Goal: Task Accomplishment & Management: Use online tool/utility

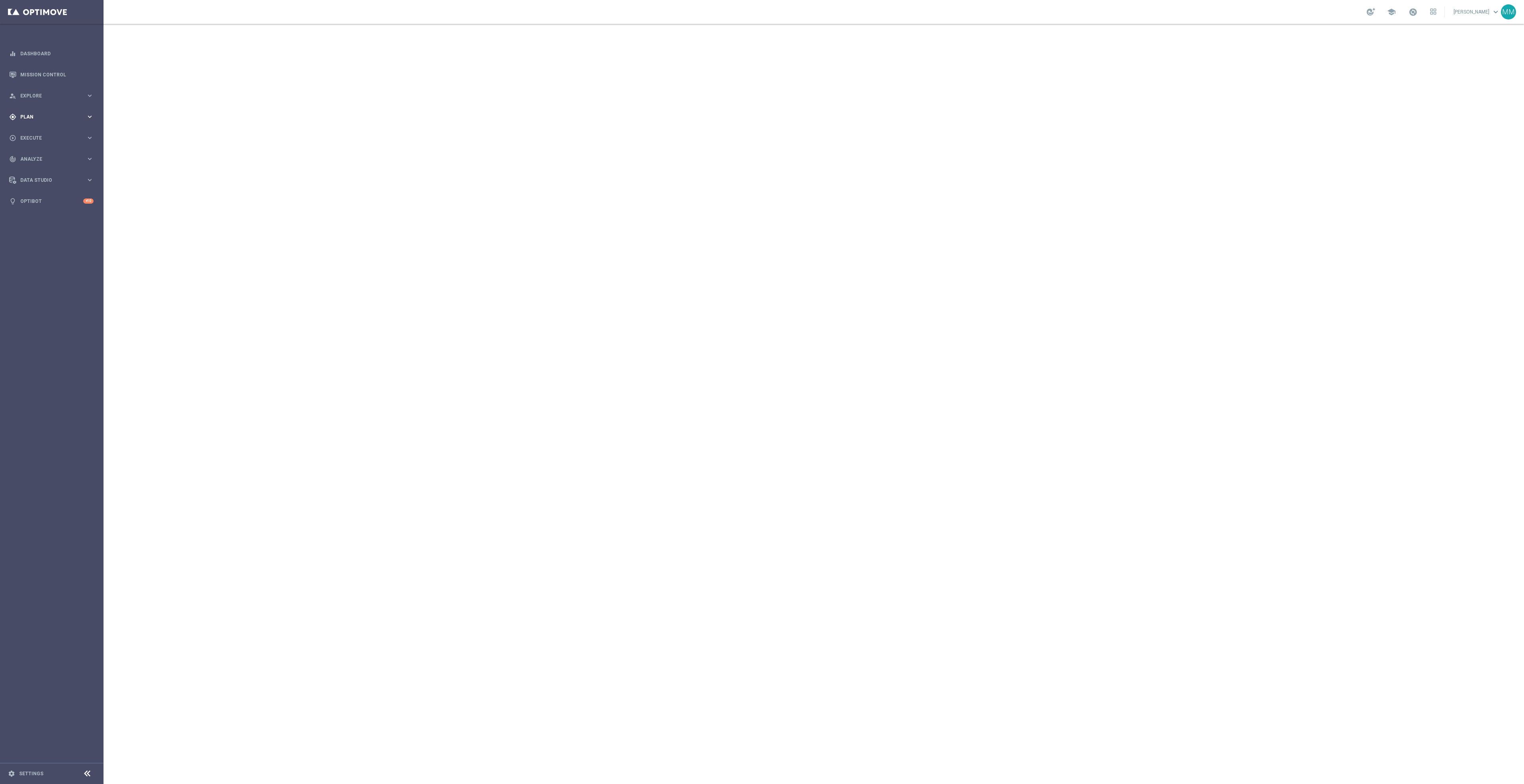
click at [41, 115] on span "Plan" at bounding box center [53, 117] width 66 height 5
click at [38, 155] on span "Templates" at bounding box center [50, 157] width 57 height 5
click at [49, 205] on link "Web Push Notifications" at bounding box center [54, 205] width 58 height 7
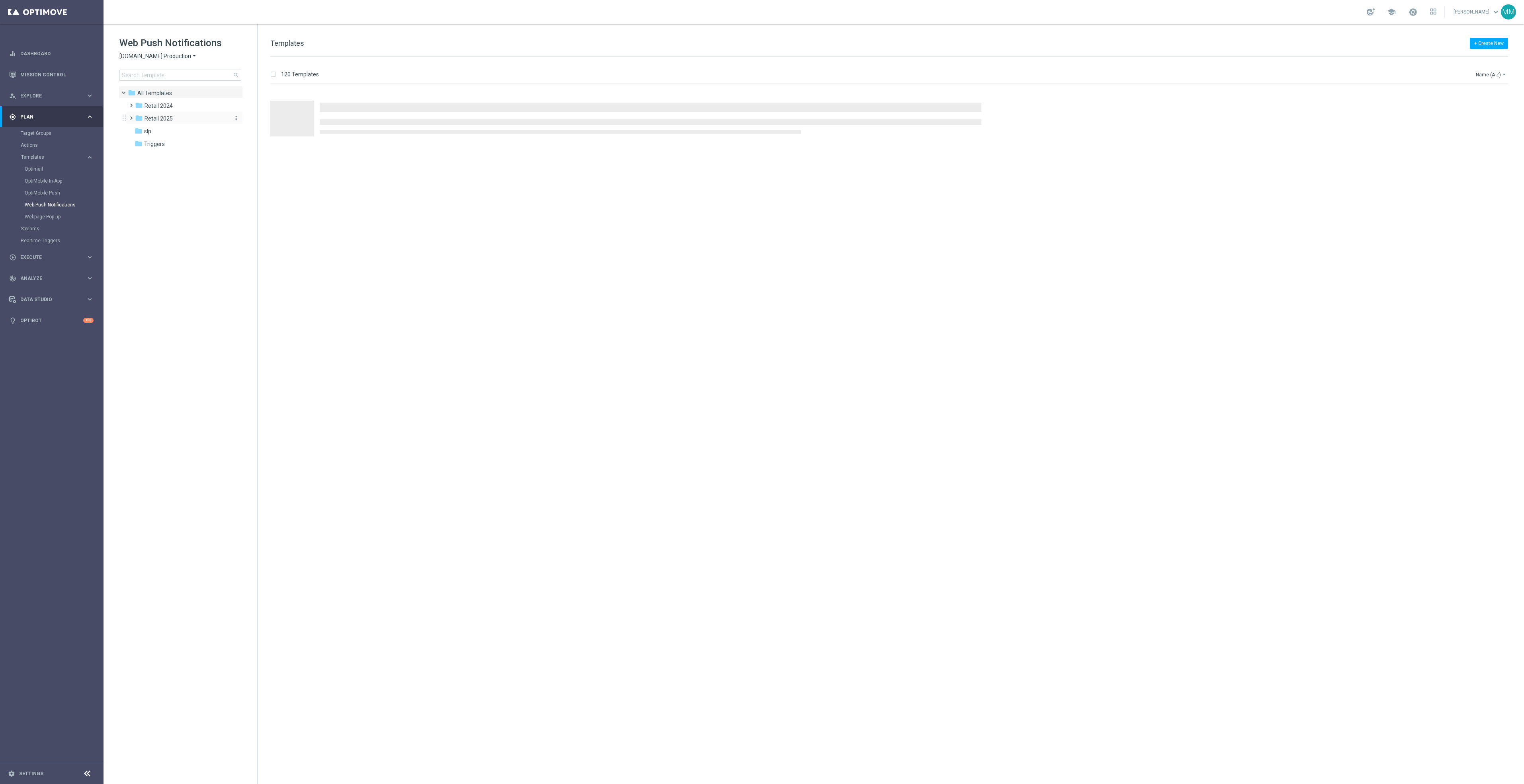
click at [177, 118] on div "folder Retail 2025" at bounding box center [180, 118] width 92 height 9
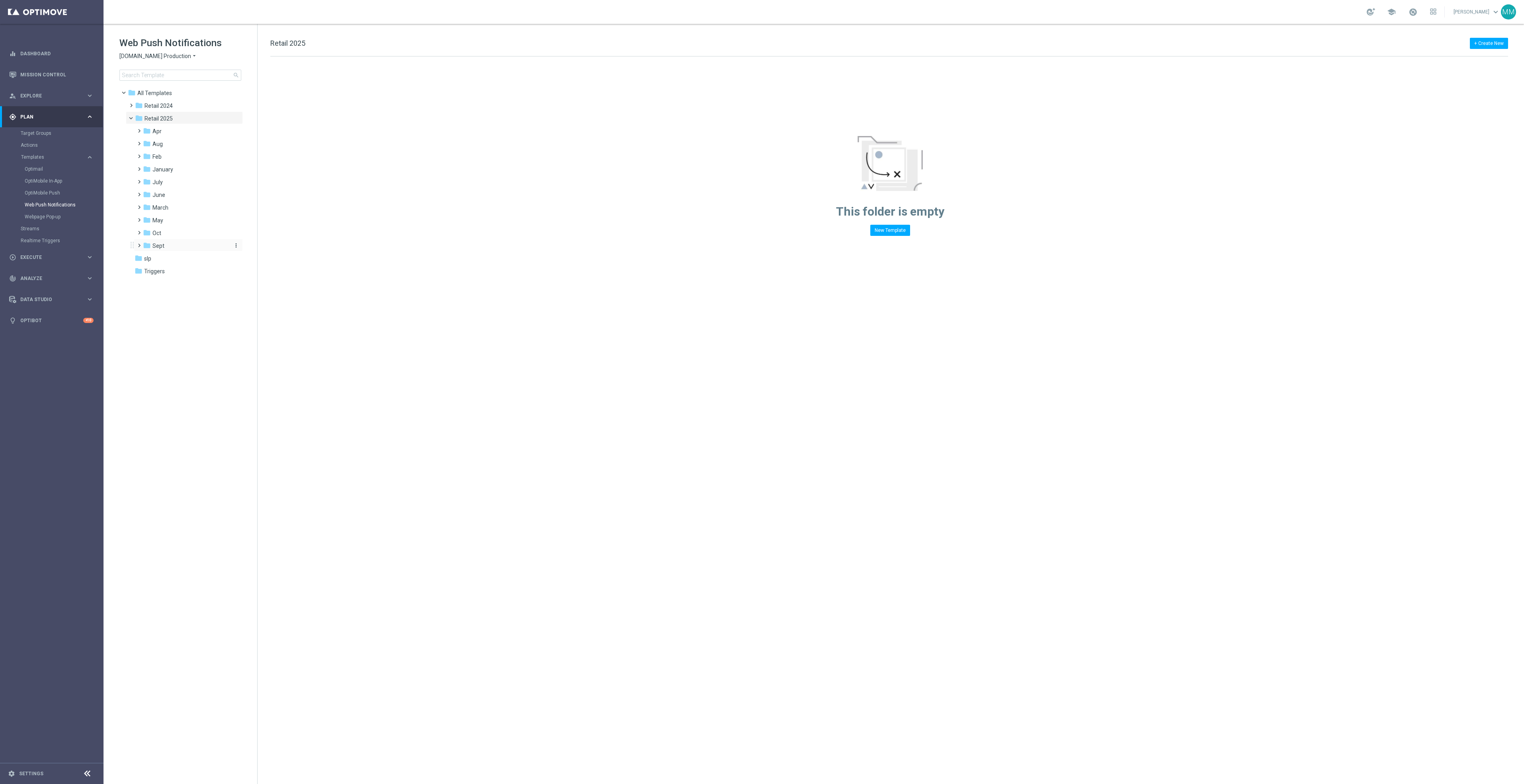
click at [178, 251] on div "folder Sept" at bounding box center [185, 245] width 85 height 9
click at [189, 295] on div "folder WO 9.7" at bounding box center [189, 297] width 79 height 9
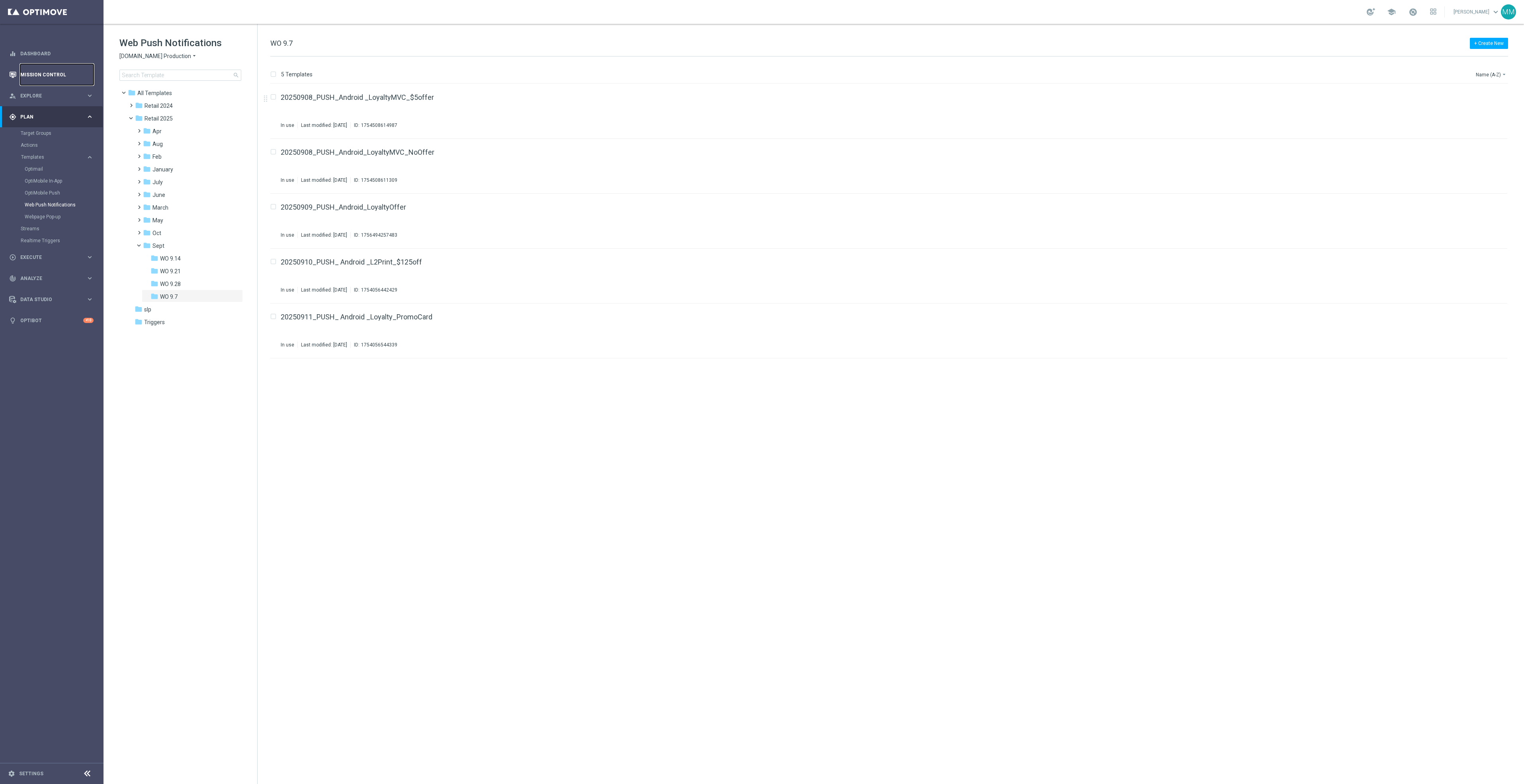
click at [33, 81] on link "Mission Control" at bounding box center [57, 74] width 73 height 21
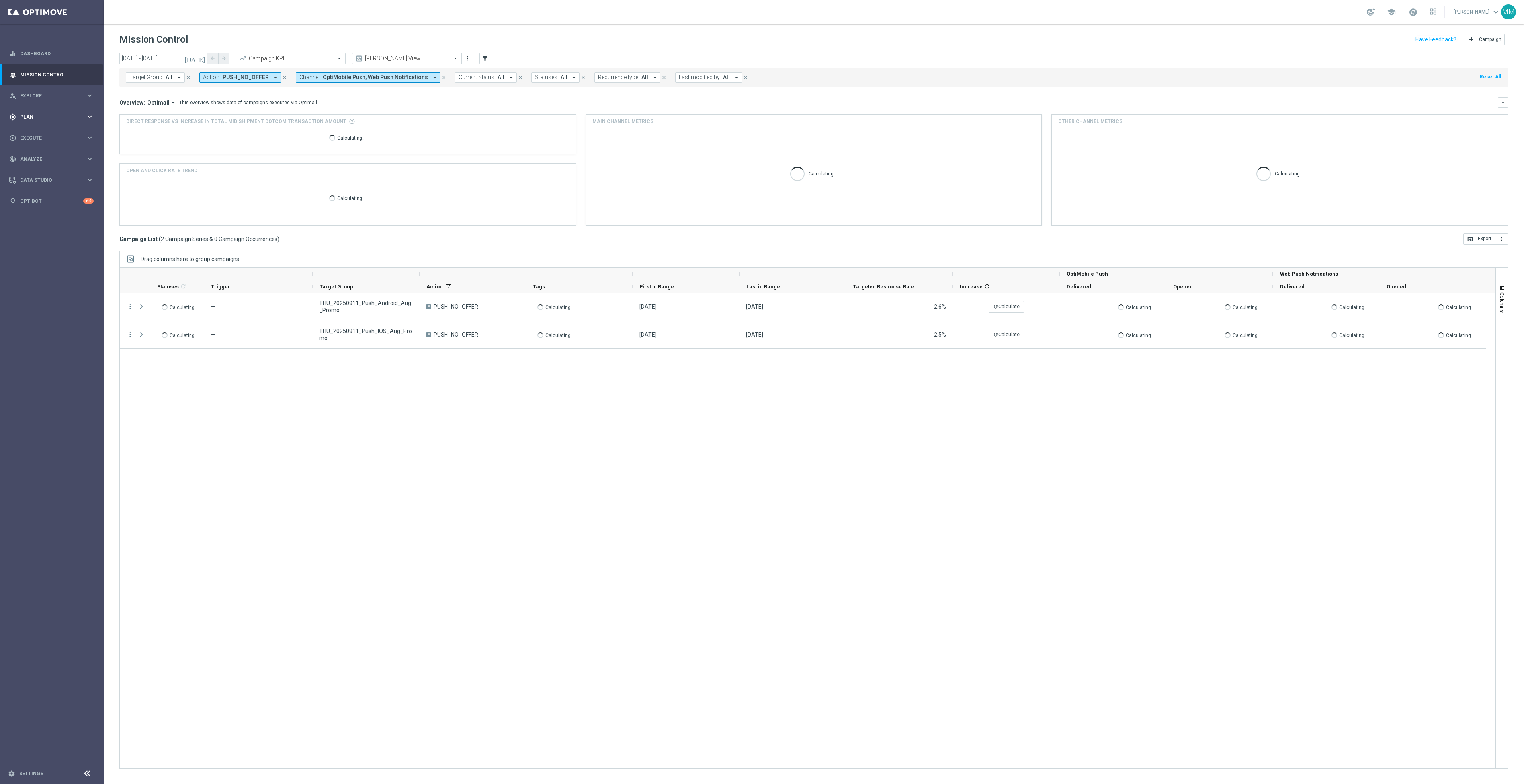
click at [43, 120] on div "gps_fixed Plan" at bounding box center [47, 117] width 77 height 7
click at [54, 191] on link "OptiMobile Push" at bounding box center [54, 193] width 58 height 7
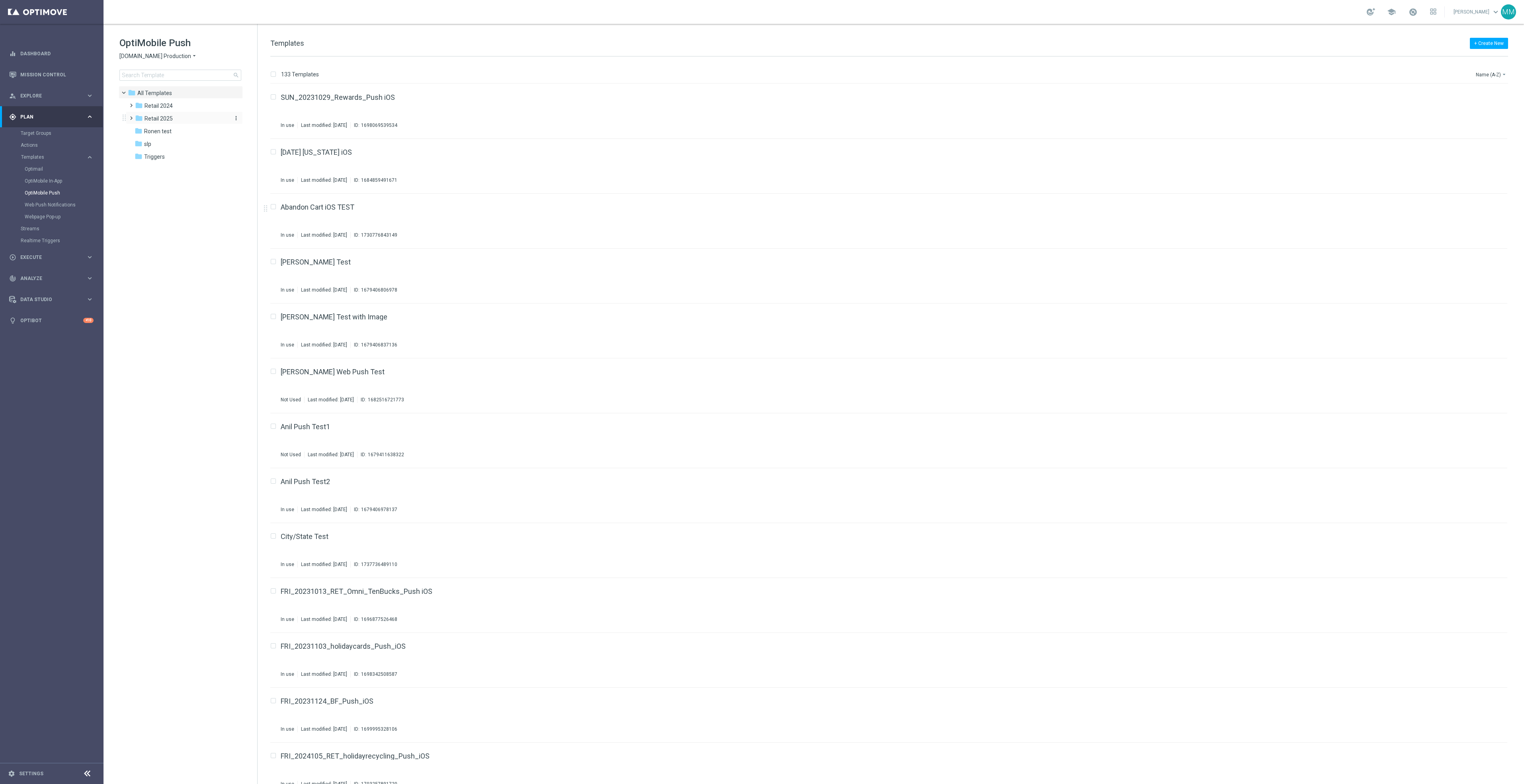
click at [179, 122] on div "folder Retail 2025" at bounding box center [180, 118] width 92 height 9
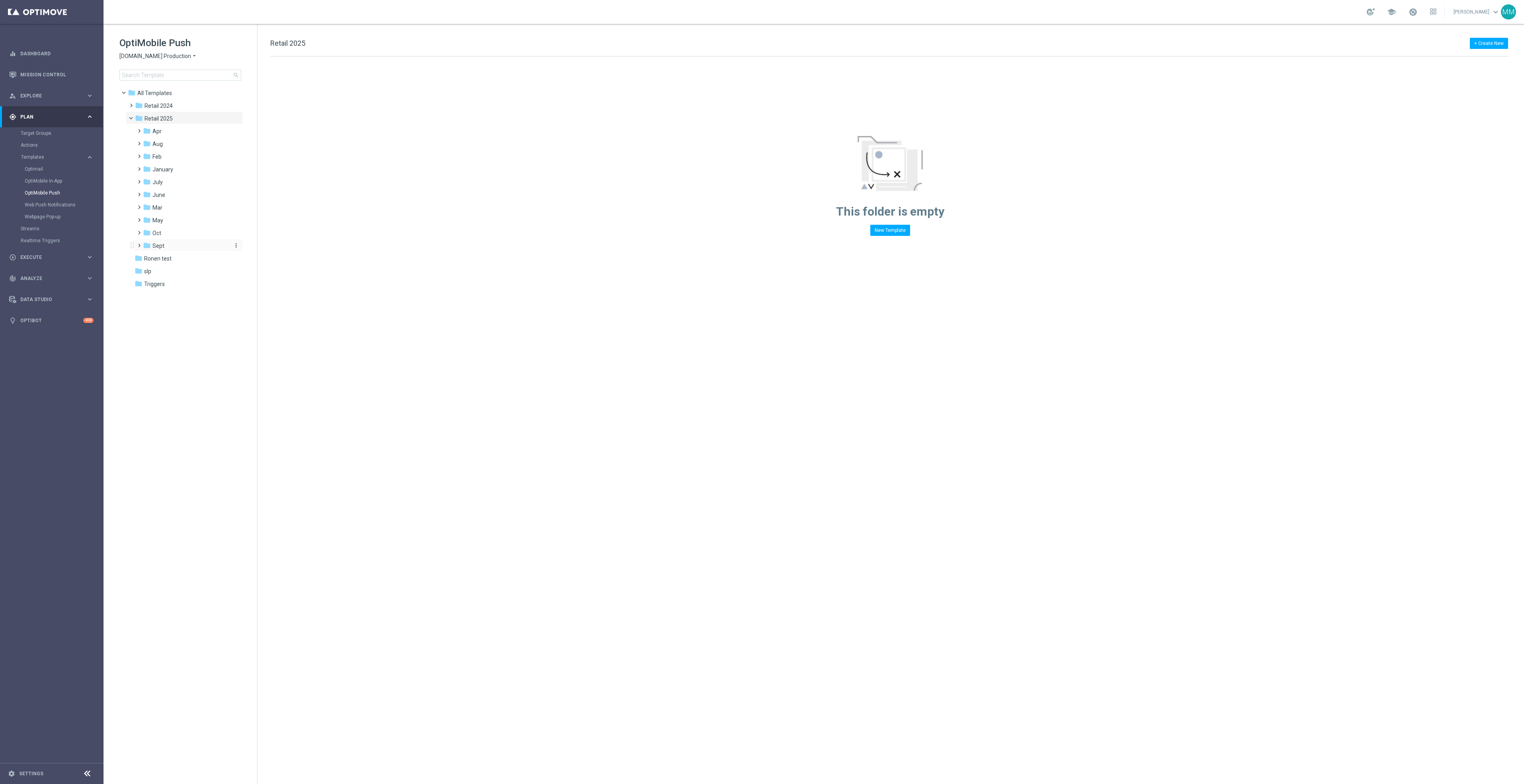
click at [172, 245] on div "folder Sept" at bounding box center [185, 245] width 85 height 9
click at [181, 285] on span "WO 9.28" at bounding box center [170, 284] width 21 height 7
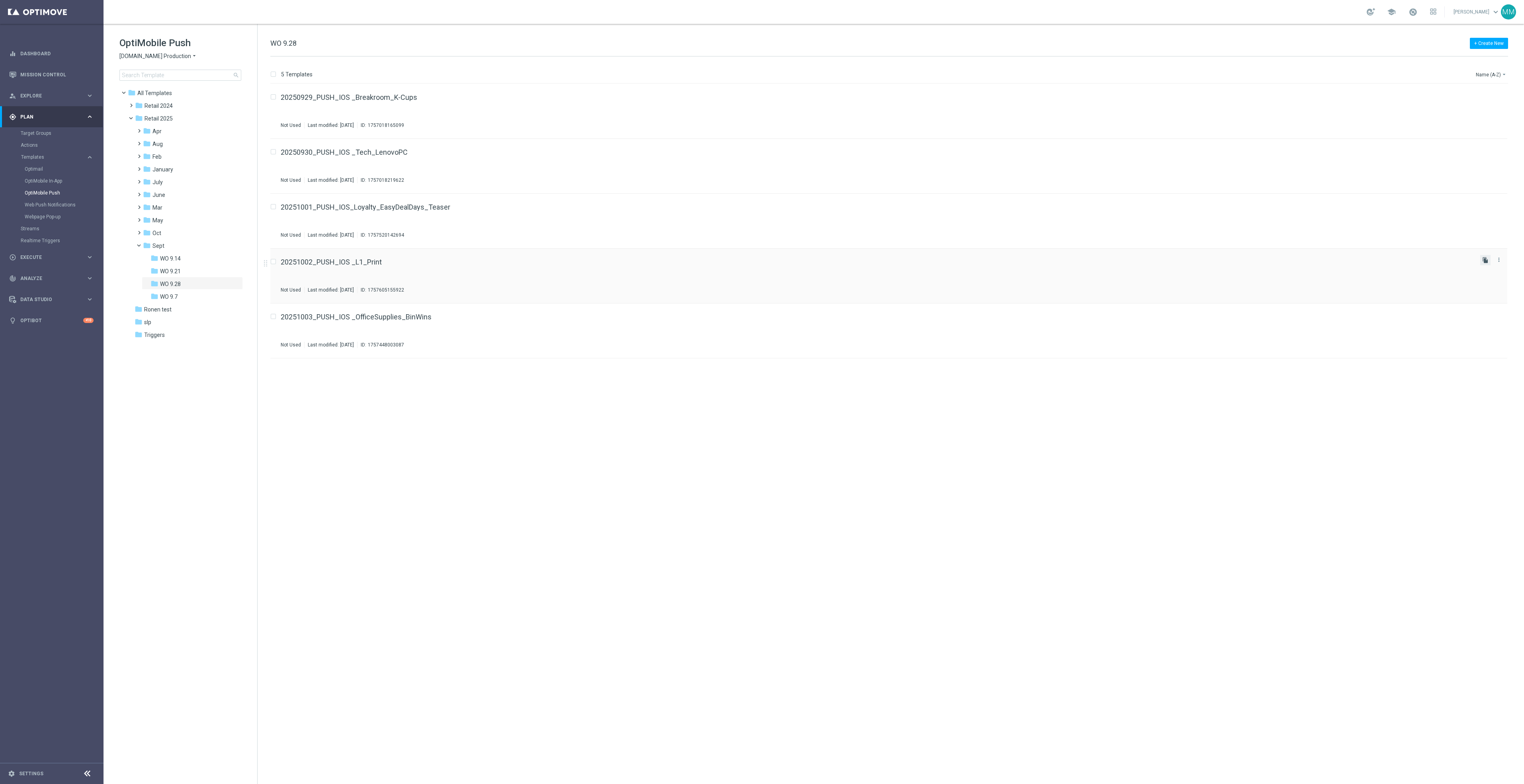
click at [1487, 258] on icon "file_copy" at bounding box center [1485, 260] width 7 height 7
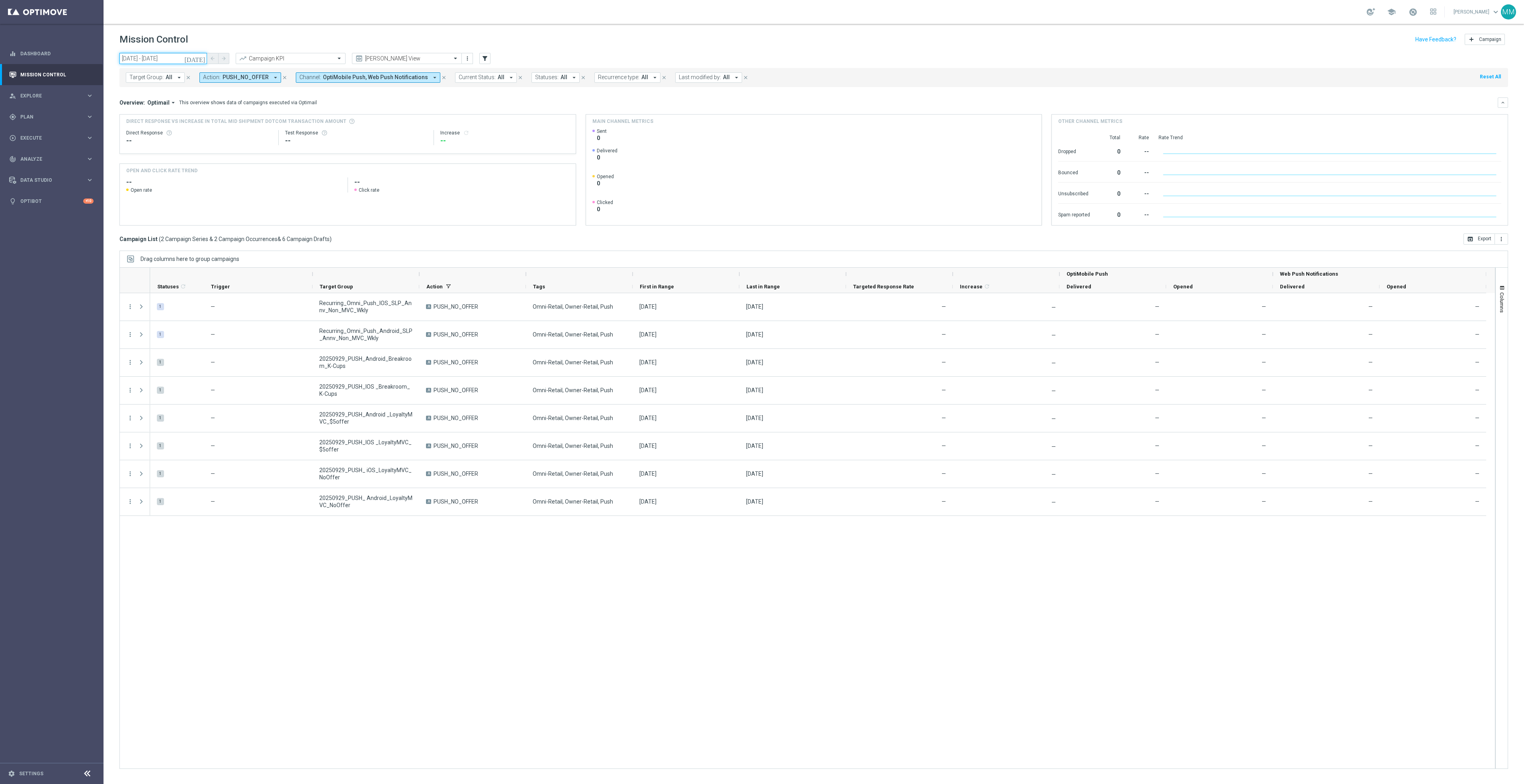
click at [143, 54] on input "29 Sep 2025 - 29 Sep 2025" at bounding box center [163, 59] width 88 height 11
click at [176, 115] on span "11" at bounding box center [180, 116] width 13 height 13
type input "11 Sep 2025 - 11 Sep 2025"
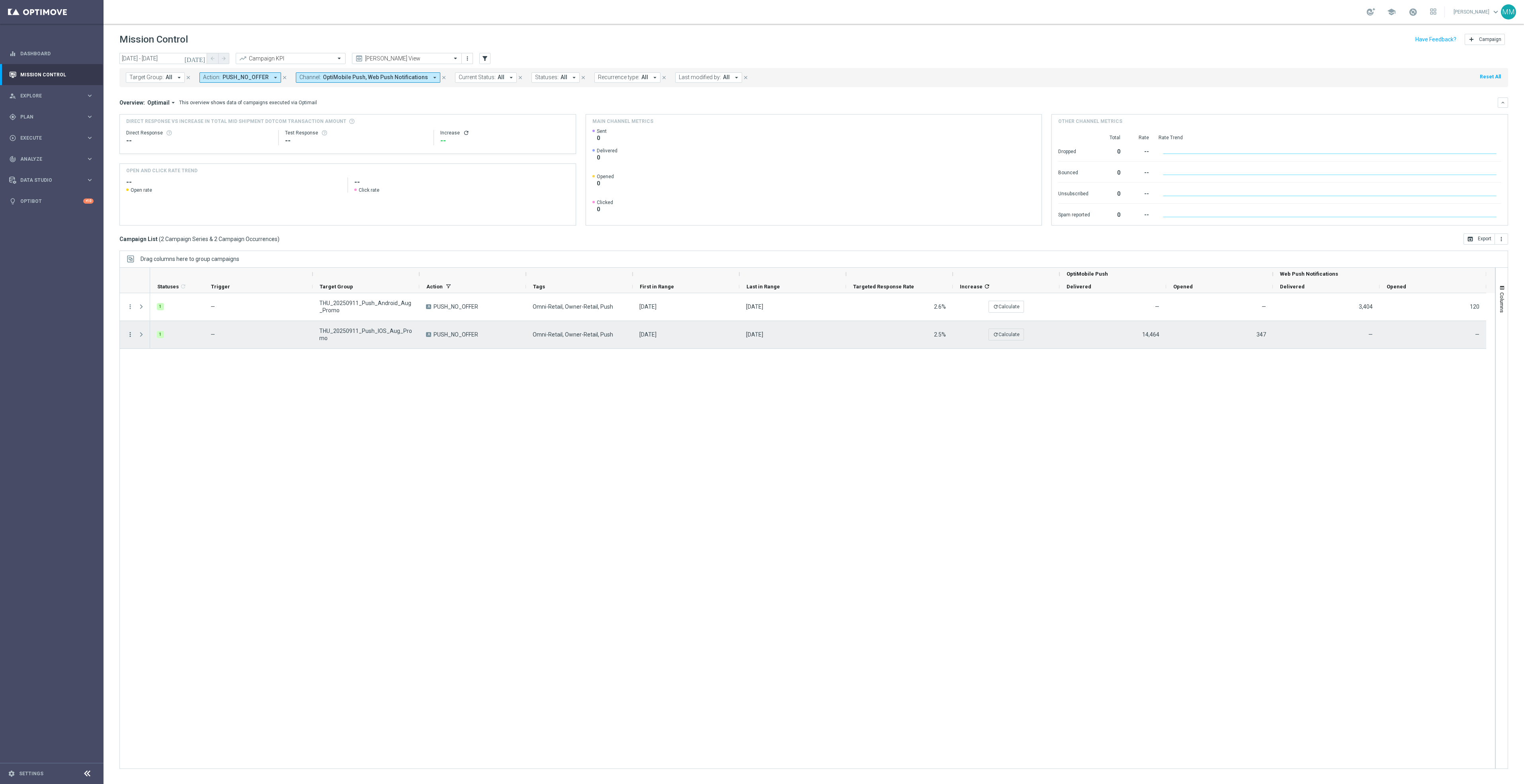
click at [127, 335] on icon "more_vert" at bounding box center [130, 335] width 7 height 7
click at [188, 367] on div "send Channel Metrics" at bounding box center [179, 362] width 89 height 11
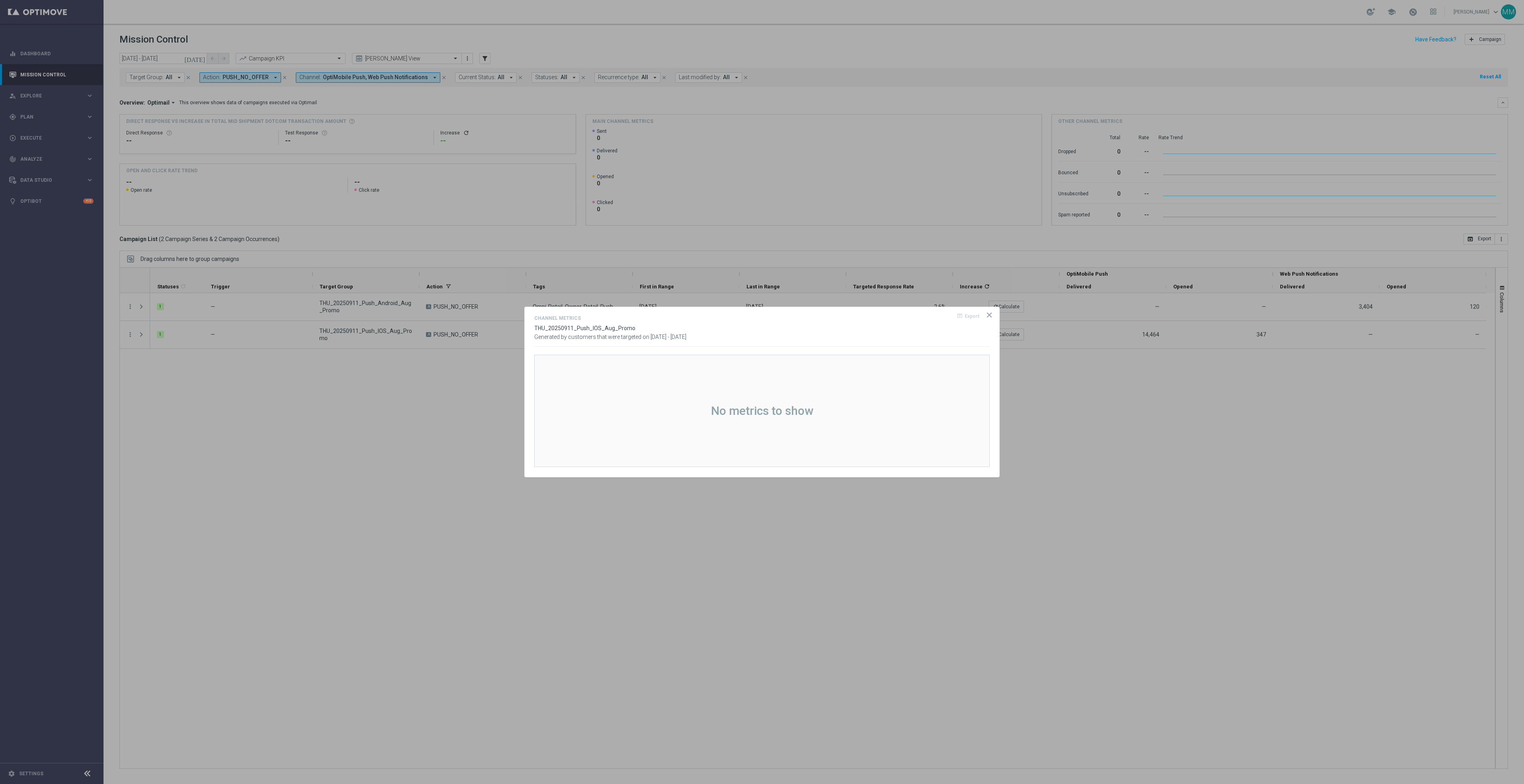
click at [989, 315] on icon "icon" at bounding box center [989, 315] width 4 height 4
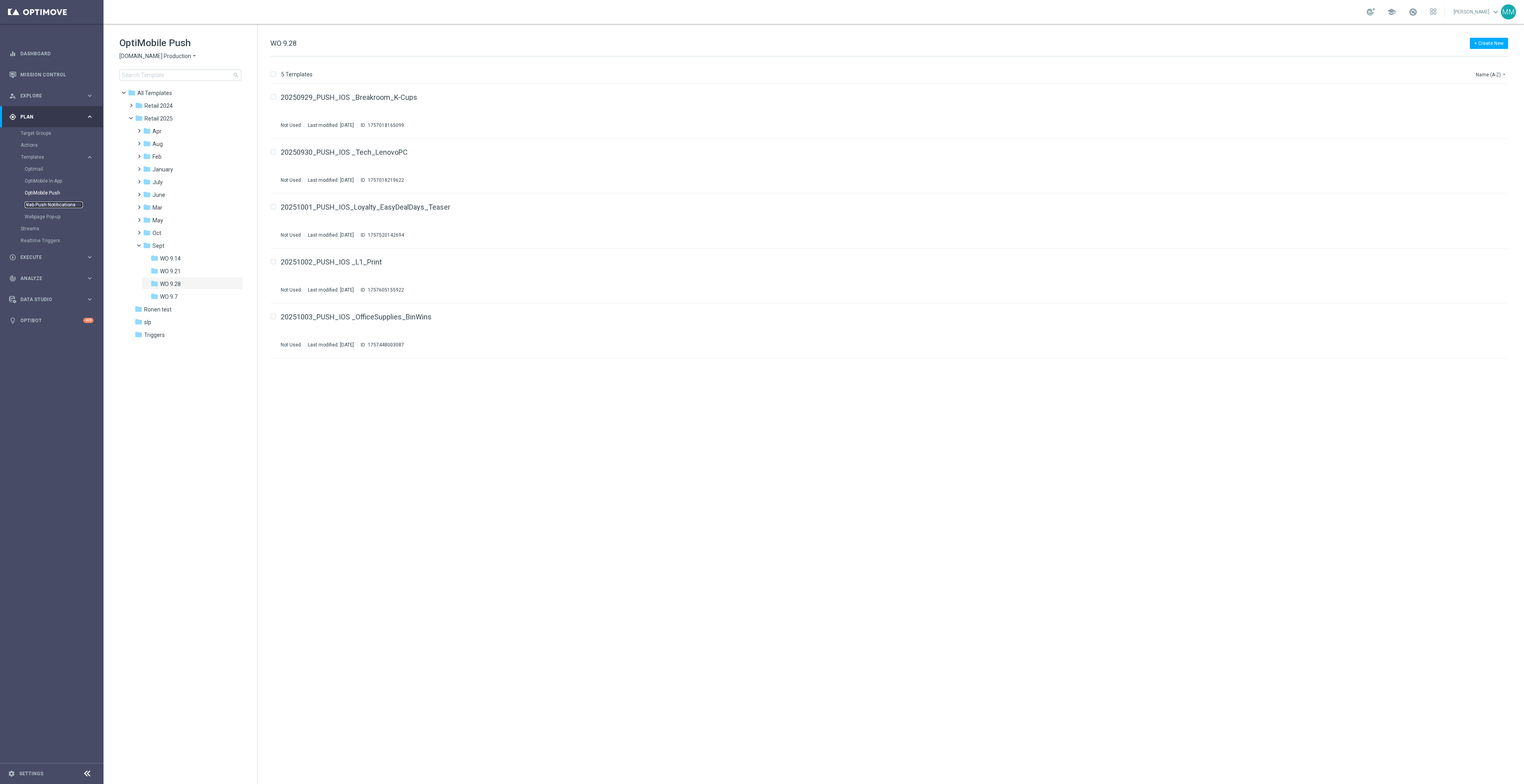
drag, startPoint x: 74, startPoint y: 203, endPoint x: 78, endPoint y: 206, distance: 5.0
click at [74, 203] on link "Web Push Notifications" at bounding box center [54, 205] width 58 height 7
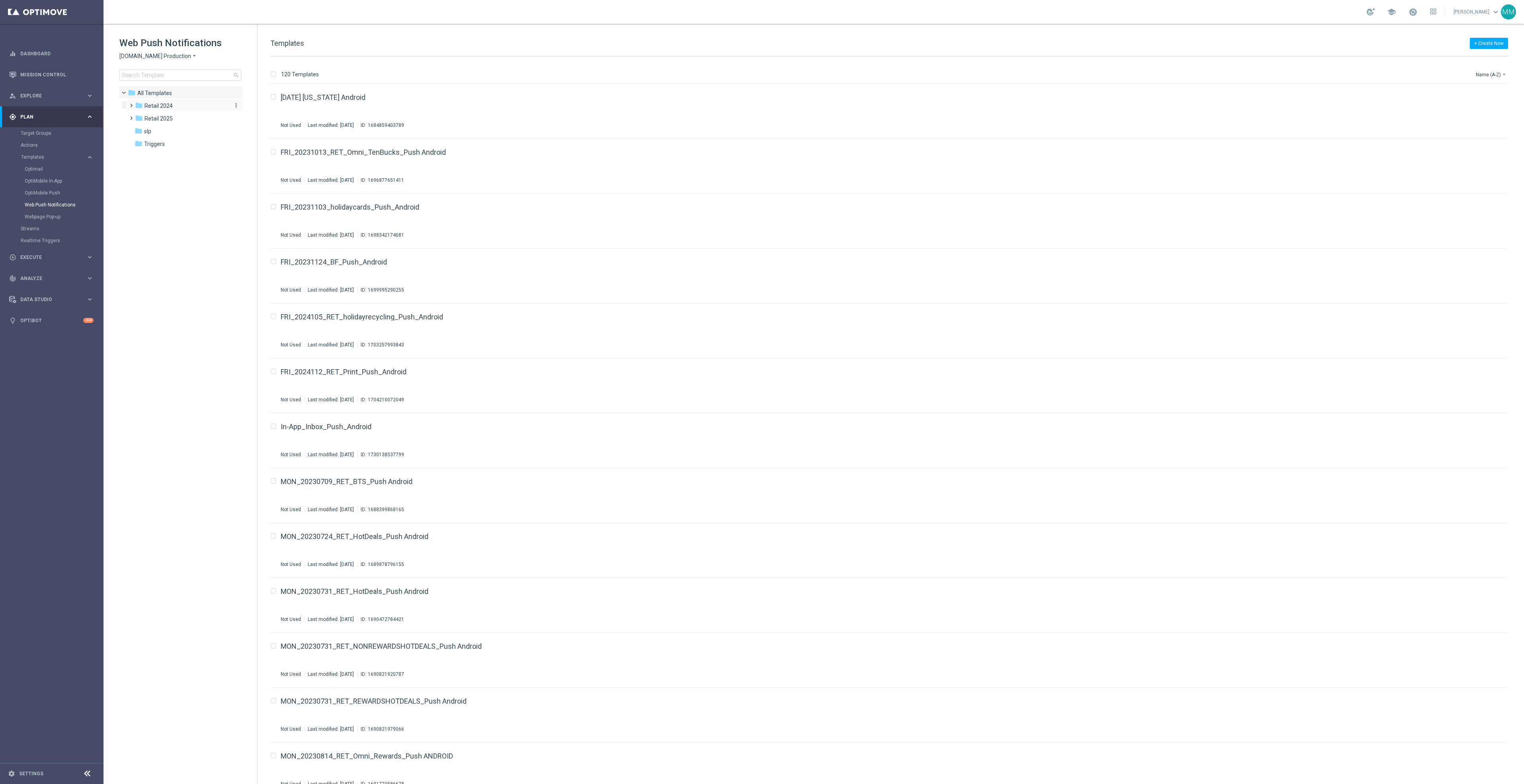
click at [176, 109] on div "folder Retail 2024" at bounding box center [180, 106] width 92 height 9
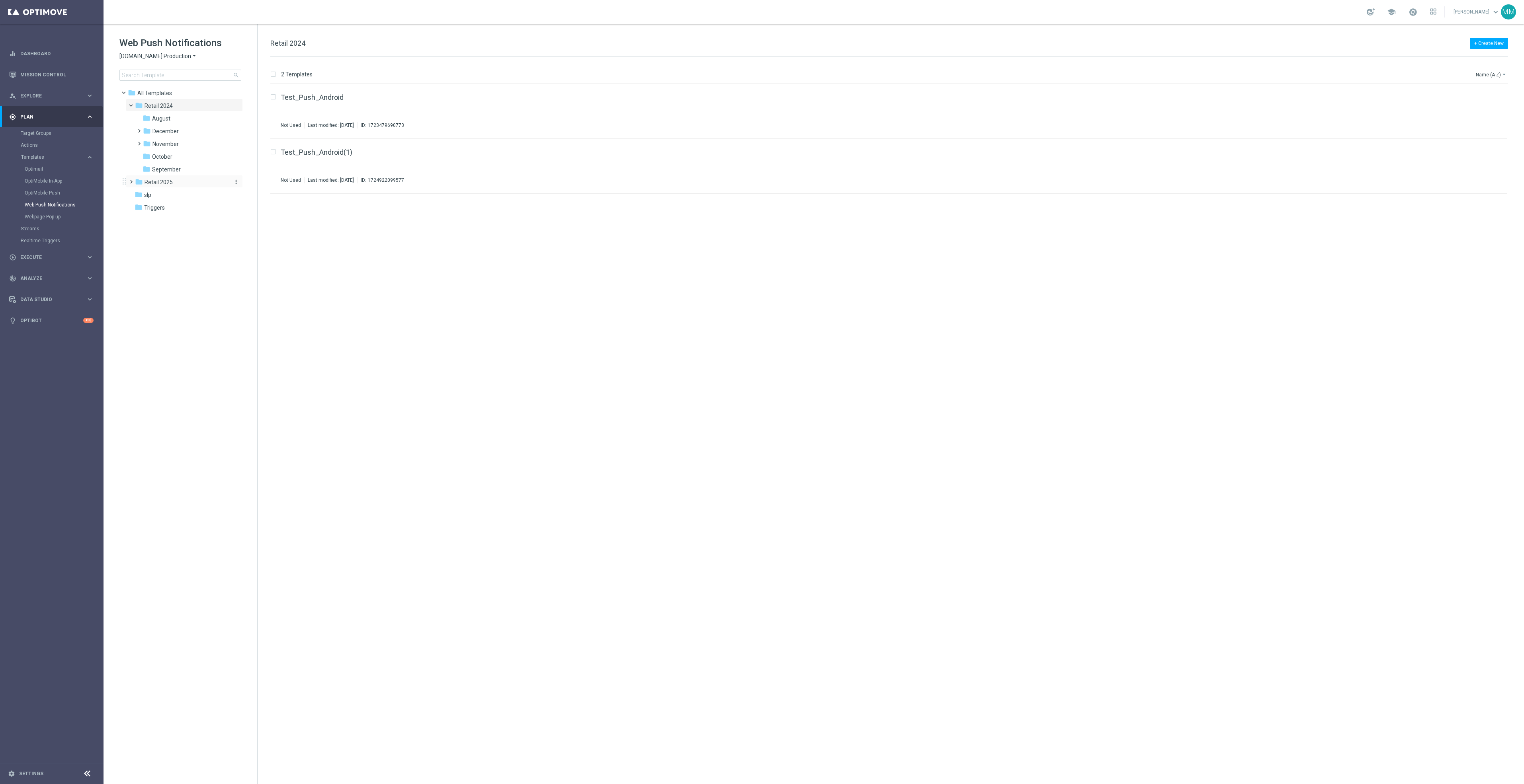
click at [183, 186] on div "folder Retail 2025" at bounding box center [180, 182] width 92 height 9
click at [175, 303] on div "folder Sept more_vert" at bounding box center [188, 309] width 109 height 13
click at [160, 310] on span "Sept" at bounding box center [159, 309] width 12 height 7
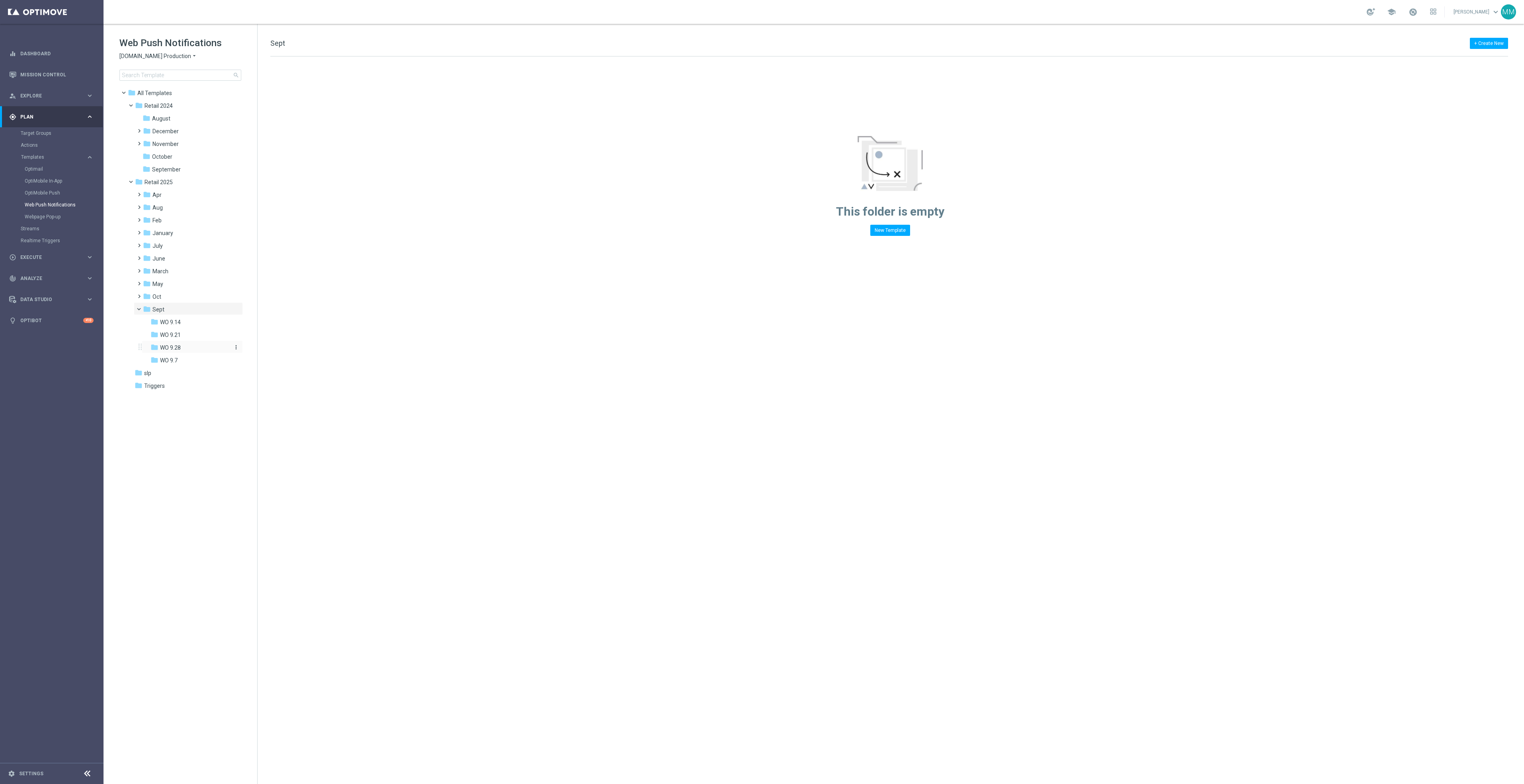
click at [187, 349] on div "folder WO 9.28" at bounding box center [189, 348] width 79 height 9
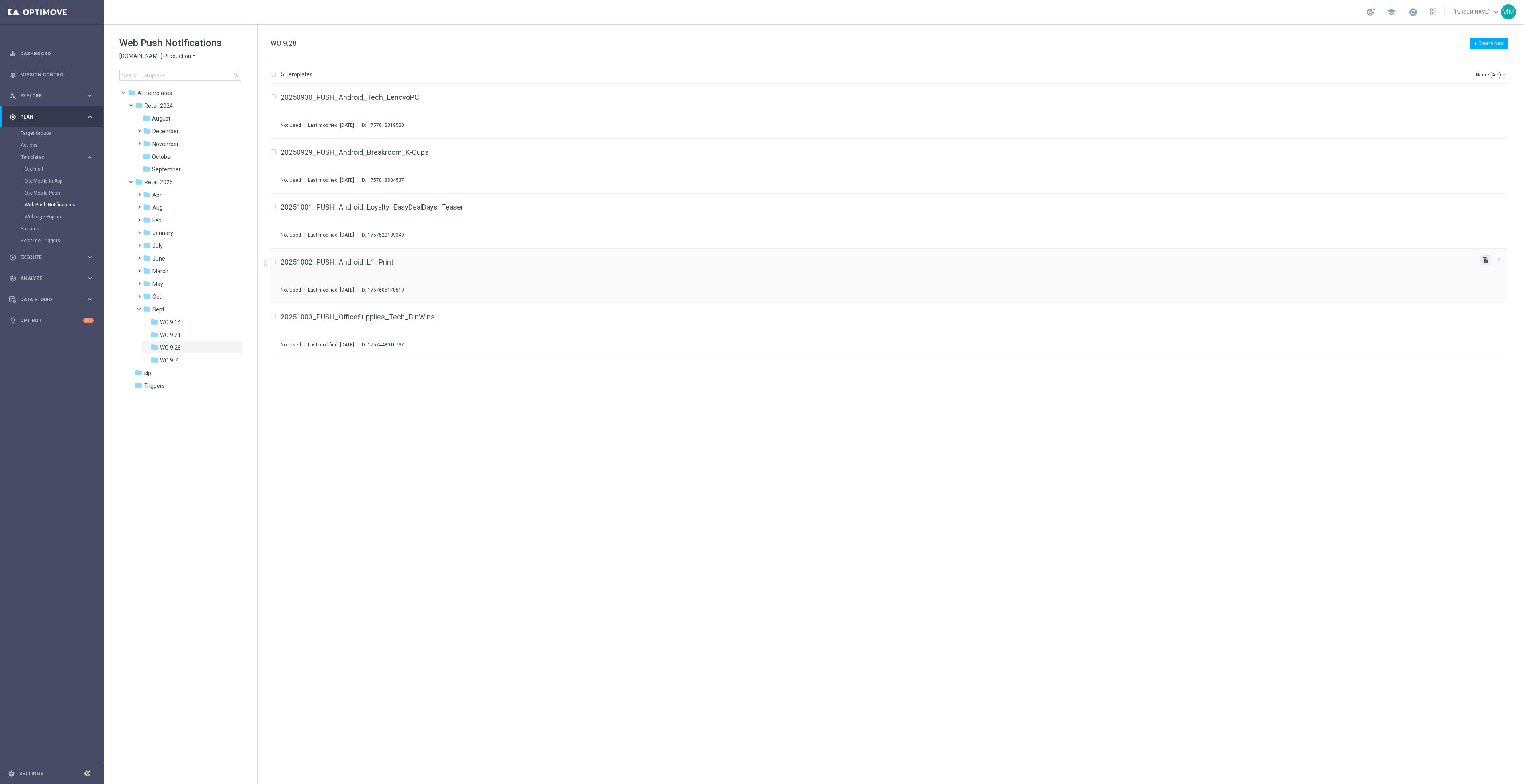
click at [1483, 260] on icon "file_copy" at bounding box center [1485, 260] width 7 height 7
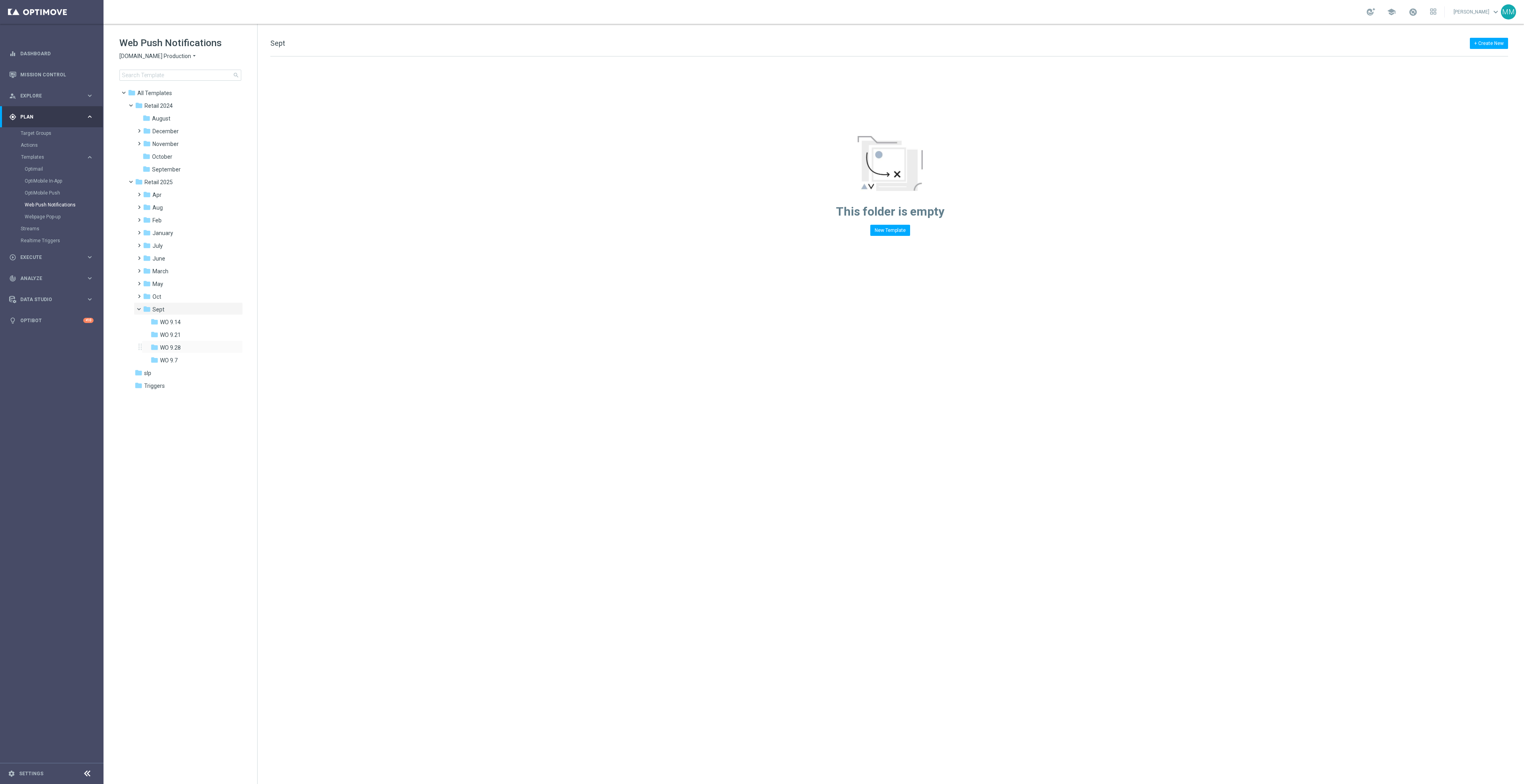
click at [193, 341] on div "folder WO 9.28 more_vert" at bounding box center [192, 347] width 101 height 13
click at [186, 350] on div "folder WO 9.28" at bounding box center [189, 348] width 79 height 9
